Goal: Information Seeking & Learning: Learn about a topic

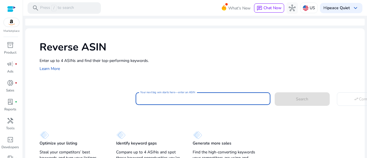
click at [192, 97] on input "Your next big win starts here—enter an ASIN" at bounding box center [203, 99] width 126 height 6
paste input "**********"
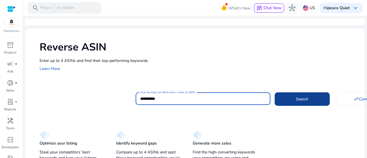
type input "**********"
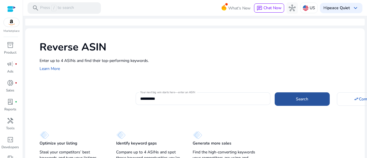
click at [305, 96] on span at bounding box center [302, 99] width 55 height 14
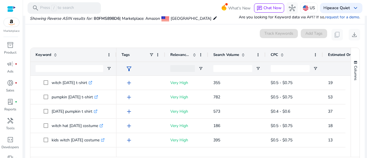
scroll to position [54, 0]
click at [224, 52] on span "Search Volume" at bounding box center [226, 54] width 26 height 5
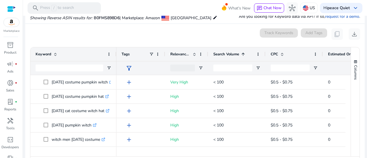
click at [224, 52] on span "Search Volume" at bounding box center [226, 54] width 26 height 5
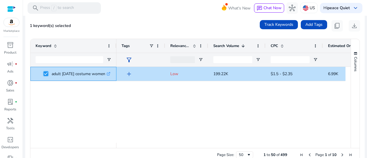
scroll to position [641, 0]
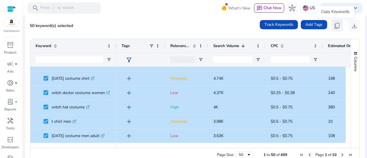
click at [334, 26] on span "content_copy" at bounding box center [337, 25] width 7 height 7
click at [337, 31] on button "content_copy" at bounding box center [337, 25] width 11 height 11
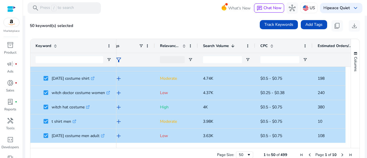
scroll to position [0, 0]
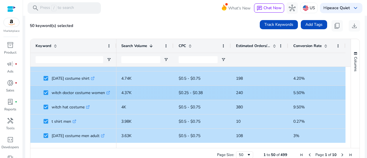
drag, startPoint x: 346, startPoint y: 139, endPoint x: 341, endPoint y: 96, distance: 43.0
click at [341, 96] on div "adult [DATE] costume women .st0{fill:#2c8af8} kids witch costume girls .st0{fil…" at bounding box center [190, 105] width 320 height 76
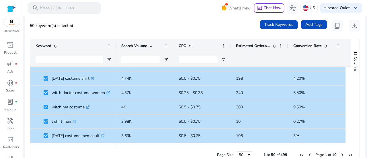
drag, startPoint x: 349, startPoint y: 140, endPoint x: 347, endPoint y: 129, distance: 10.8
click at [347, 129] on div "Keyword Tags Relevance Score 1" at bounding box center [194, 93] width 329 height 109
drag, startPoint x: 348, startPoint y: 137, endPoint x: 347, endPoint y: 113, distance: 24.4
click at [347, 113] on div "Keyword Tags Relevance Score 1" at bounding box center [194, 93] width 329 height 109
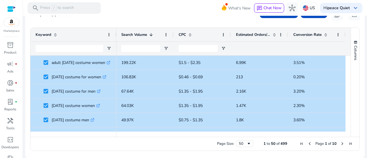
click at [242, 33] on span "Estimated Orders/Month" at bounding box center [253, 34] width 34 height 5
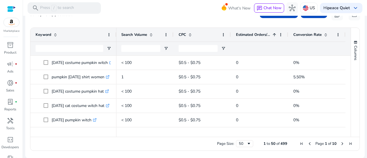
click at [242, 33] on span "Estimated Orders/Month" at bounding box center [253, 34] width 34 height 5
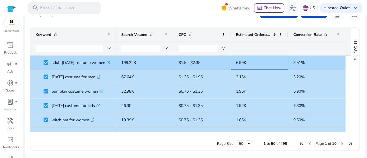
click at [273, 61] on span "6.99K" at bounding box center [259, 63] width 47 height 12
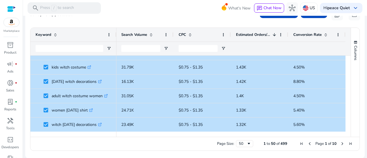
scroll to position [153, 0]
click at [341, 144] on span "Next Page" at bounding box center [342, 143] width 5 height 5
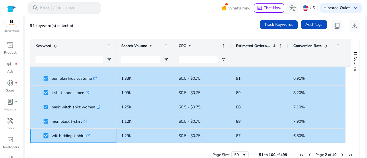
scroll to position [61, 0]
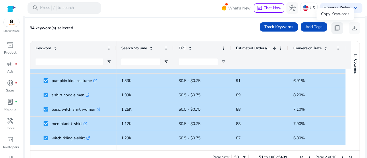
click at [334, 29] on span "content_copy" at bounding box center [337, 28] width 7 height 7
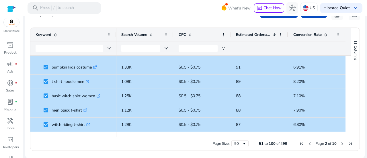
scroll to position [63, 0]
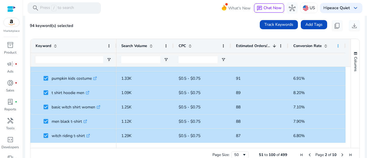
click at [336, 45] on span at bounding box center [338, 46] width 5 height 5
click at [270, 61] on div at bounding box center [259, 59] width 47 height 13
click at [341, 154] on span "Next Page" at bounding box center [342, 155] width 5 height 5
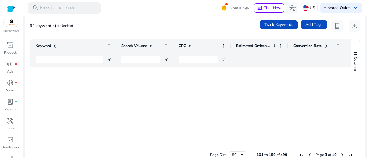
scroll to position [0, 0]
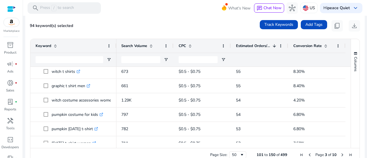
drag, startPoint x: 76, startPoint y: 63, endPoint x: 87, endPoint y: 56, distance: 12.7
click at [87, 56] on div at bounding box center [70, 59] width 68 height 13
click at [87, 56] on input "Keyword Filter Input" at bounding box center [70, 59] width 68 height 7
paste input "*******"
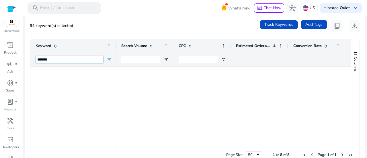
scroll to position [38, 0]
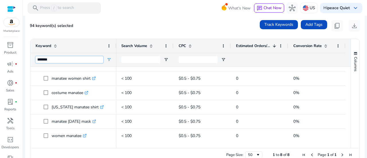
type input "*******"
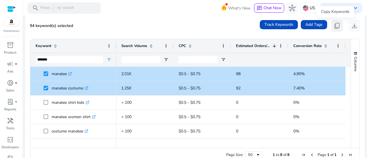
click at [334, 26] on span "content_copy" at bounding box center [337, 25] width 7 height 7
click at [335, 22] on span "content_copy" at bounding box center [337, 25] width 7 height 7
